Goal: Task Accomplishment & Management: Use online tool/utility

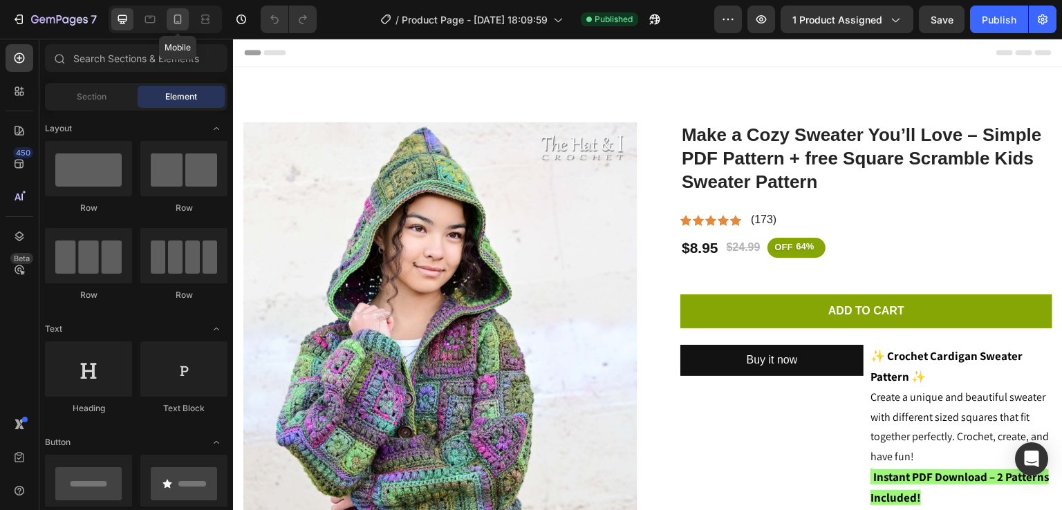
click at [171, 23] on icon at bounding box center [178, 19] width 14 height 14
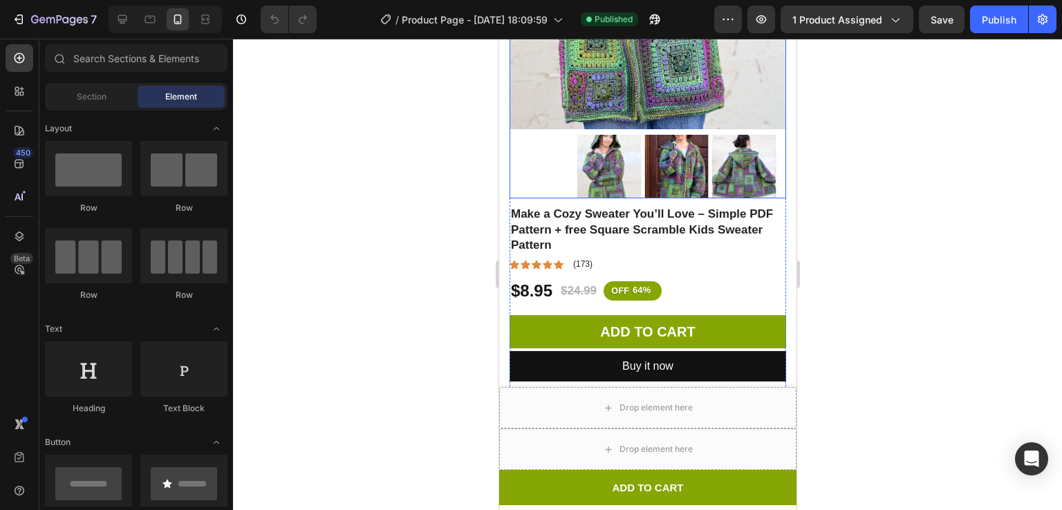
scroll to position [357, 0]
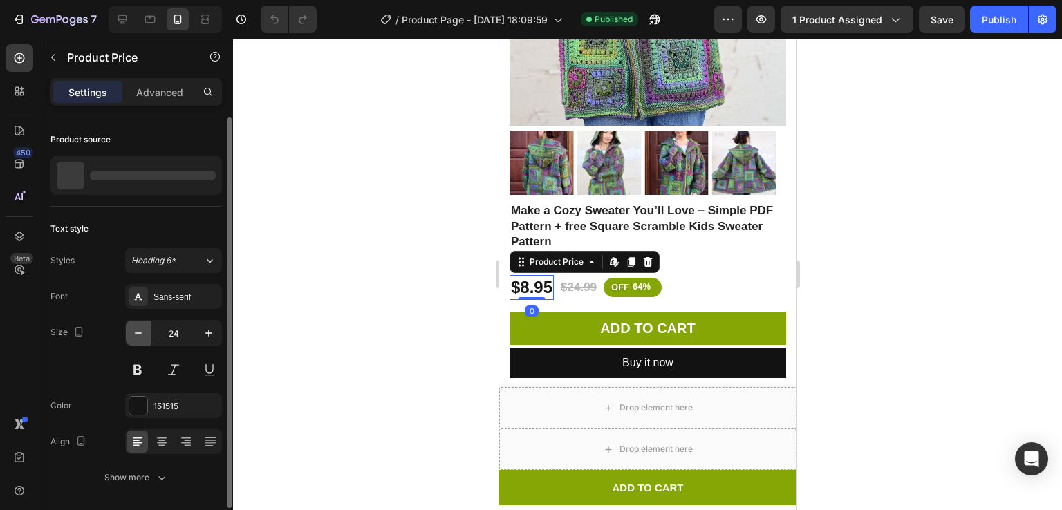
click at [138, 337] on icon "button" at bounding box center [138, 333] width 14 height 14
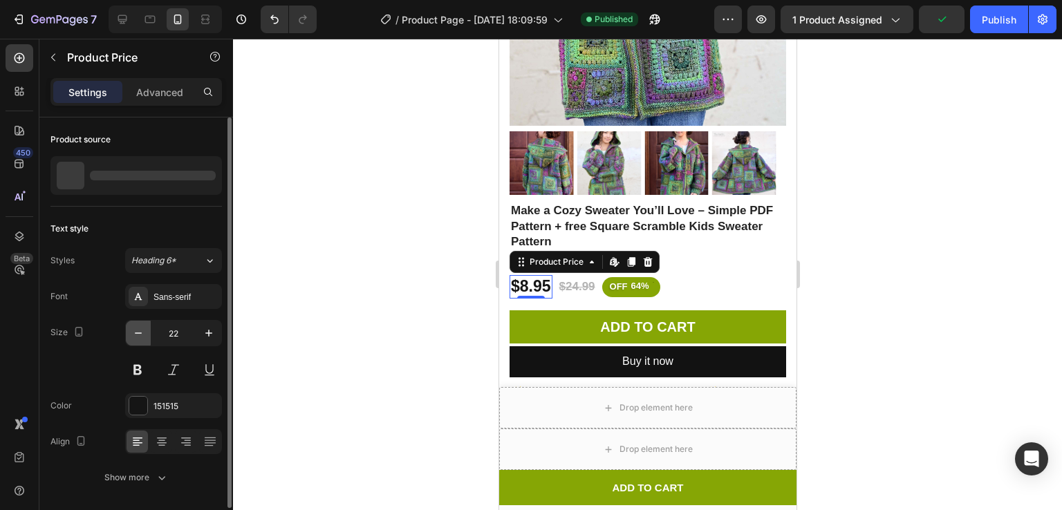
click at [138, 337] on icon "button" at bounding box center [138, 333] width 14 height 14
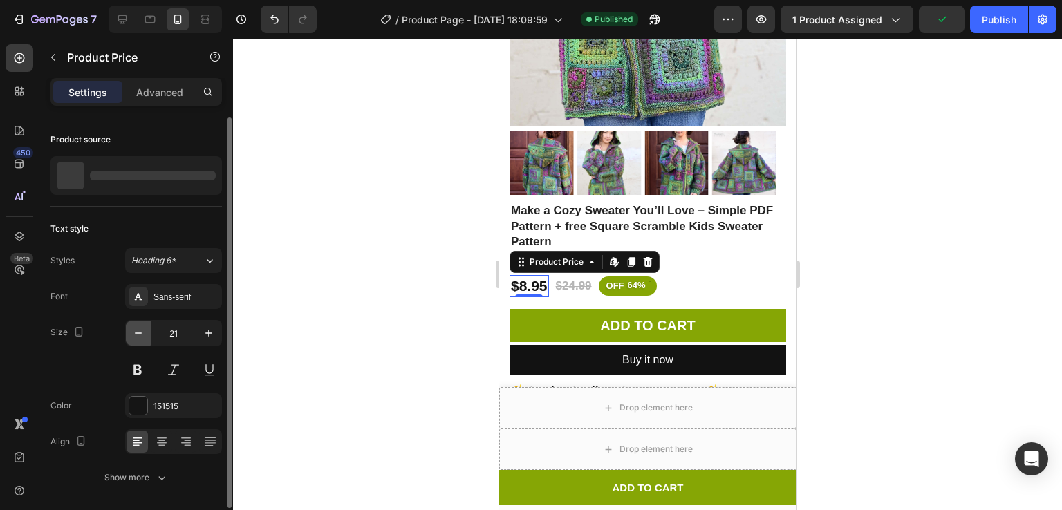
click at [138, 337] on icon "button" at bounding box center [138, 333] width 14 height 14
type input "20"
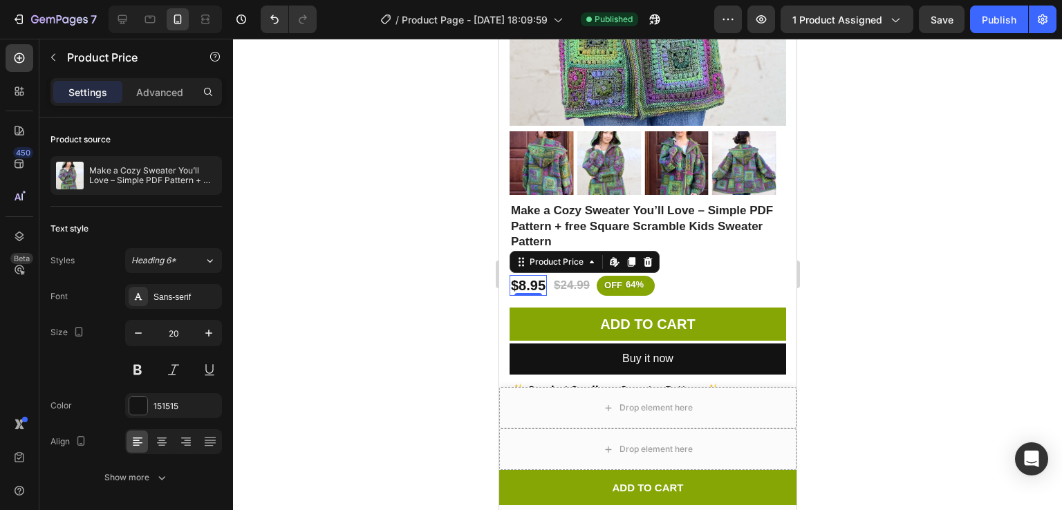
click at [290, 302] on div at bounding box center [647, 274] width 829 height 471
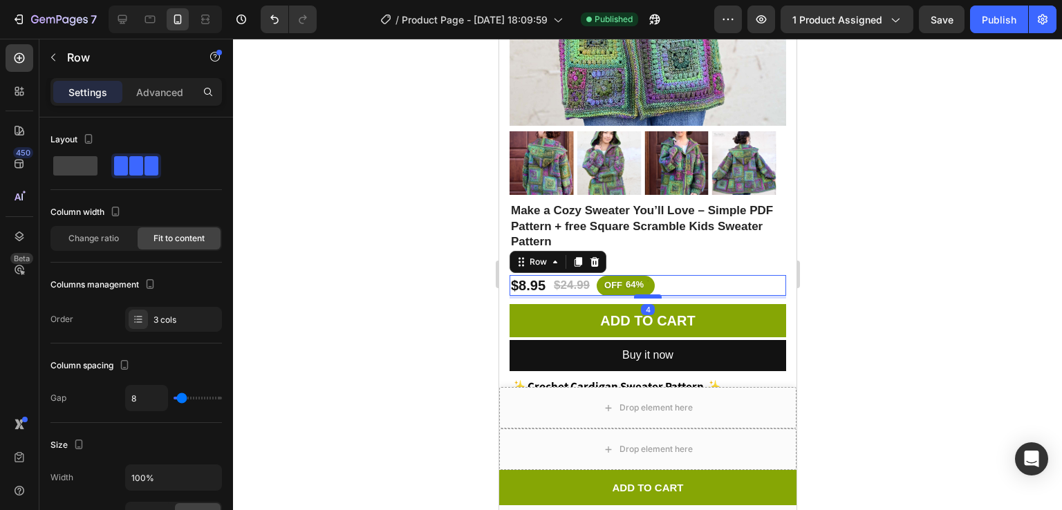
click at [648, 294] on div at bounding box center [647, 296] width 28 height 4
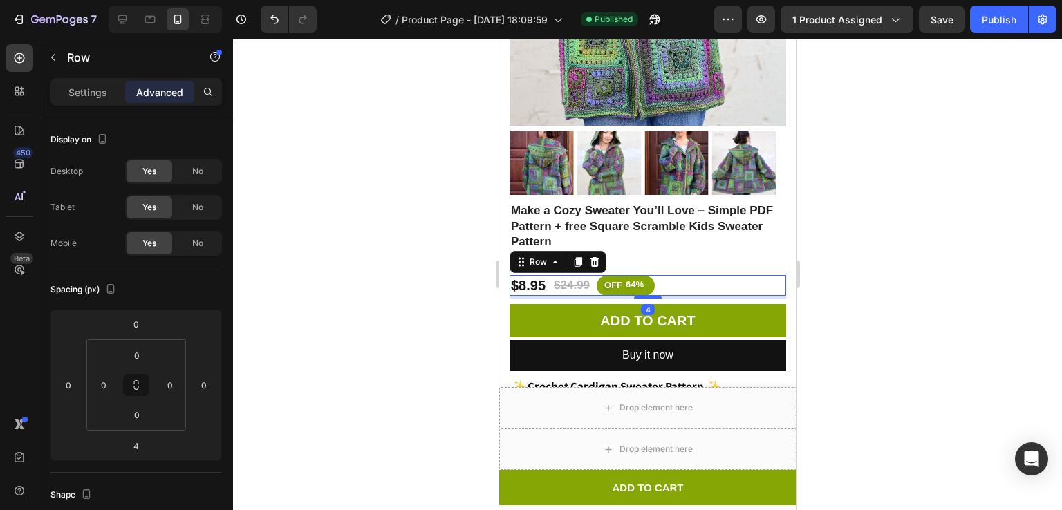
click at [920, 226] on div at bounding box center [647, 274] width 829 height 471
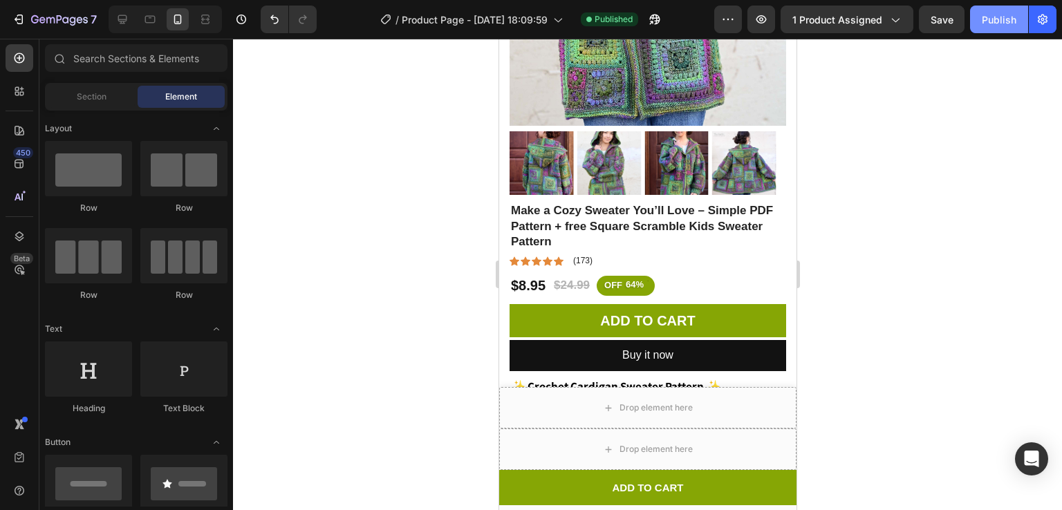
click at [1002, 21] on div "Publish" at bounding box center [998, 19] width 35 height 15
